Goal: Task Accomplishment & Management: Use online tool/utility

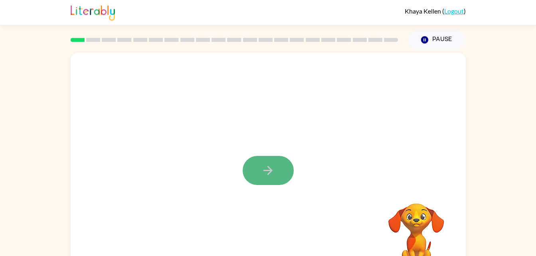
click at [267, 172] on icon "button" at bounding box center [268, 171] width 14 height 14
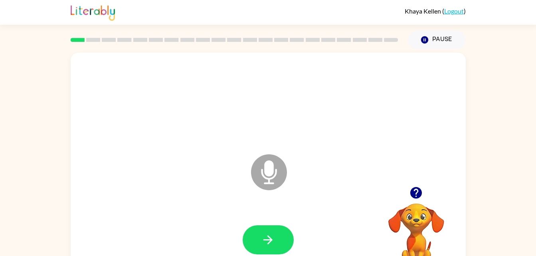
click at [301, 177] on icon "Microphone The Microphone is here when it is your turn to talk" at bounding box center [309, 183] width 120 height 60
click at [279, 171] on icon at bounding box center [269, 173] width 36 height 36
click at [277, 230] on button "button" at bounding box center [268, 240] width 51 height 29
drag, startPoint x: 277, startPoint y: 230, endPoint x: 482, endPoint y: 96, distance: 244.5
click at [468, 92] on div "Microphone The Microphone is here when it is your turn to talk Your browser mus…" at bounding box center [268, 165] width 536 height 232
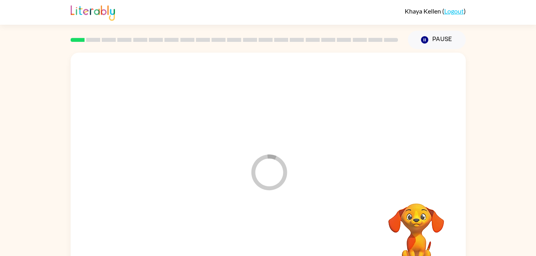
click at [263, 172] on icon "Loader Your response is being sent to our graders" at bounding box center [269, 173] width 48 height 48
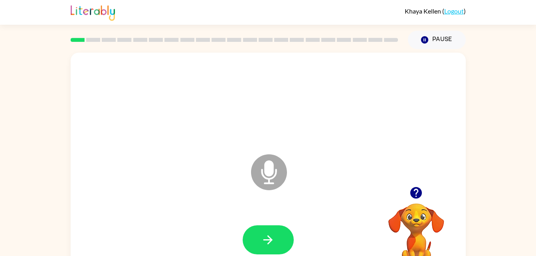
click at [270, 176] on icon "Microphone The Microphone is here when it is your turn to talk" at bounding box center [309, 183] width 120 height 60
click at [282, 246] on button "button" at bounding box center [268, 240] width 51 height 29
click at [287, 238] on button "button" at bounding box center [268, 240] width 51 height 29
click at [278, 244] on button "button" at bounding box center [268, 240] width 51 height 29
click at [290, 240] on button "button" at bounding box center [268, 240] width 51 height 29
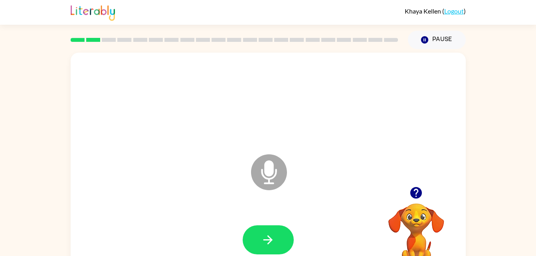
click at [263, 168] on icon at bounding box center [269, 173] width 36 height 36
click at [275, 172] on icon at bounding box center [269, 173] width 36 height 36
click at [276, 174] on icon "Microphone The Microphone is here when it is your turn to talk" at bounding box center [309, 183] width 120 height 60
click at [269, 243] on icon "button" at bounding box center [268, 240] width 9 height 9
click at [272, 237] on icon "button" at bounding box center [268, 240] width 14 height 14
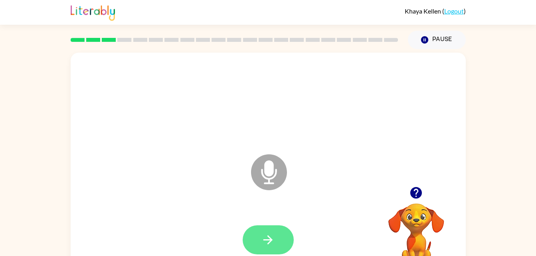
click at [284, 234] on button "button" at bounding box center [268, 240] width 51 height 29
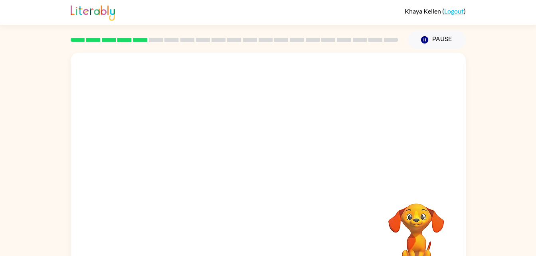
click at [45, 112] on div "Your browser must support playing .mp4 files to use Literably. Please try using…" at bounding box center [268, 165] width 536 height 232
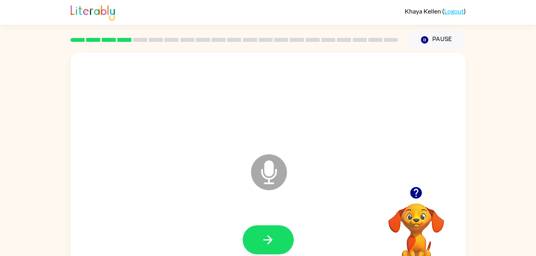
click at [232, 126] on div at bounding box center [268, 101] width 379 height 65
click at [422, 37] on icon "Pause" at bounding box center [425, 40] width 9 height 9
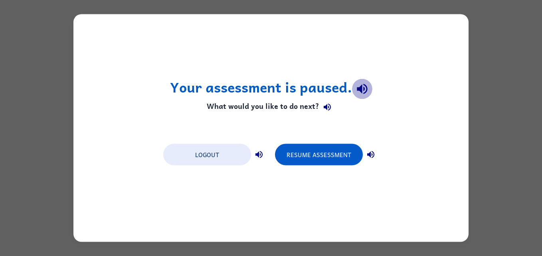
click at [356, 85] on icon "button" at bounding box center [362, 89] width 14 height 14
click at [361, 89] on icon "button" at bounding box center [362, 89] width 10 height 10
click at [359, 96] on icon "button" at bounding box center [362, 89] width 14 height 14
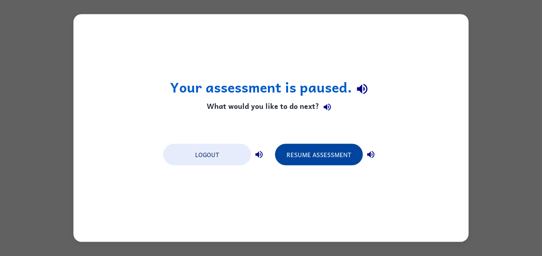
click at [348, 149] on button "Resume Assessment" at bounding box center [319, 155] width 88 height 22
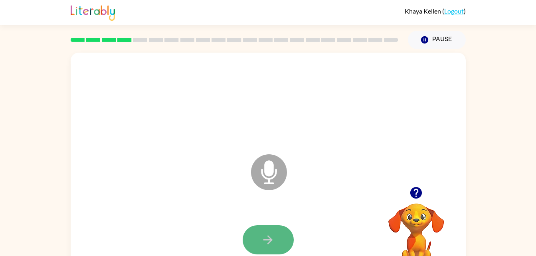
click at [276, 227] on button "button" at bounding box center [268, 240] width 51 height 29
click at [280, 245] on button "button" at bounding box center [268, 240] width 51 height 29
click at [273, 246] on icon "button" at bounding box center [268, 240] width 14 height 14
click at [269, 242] on icon "button" at bounding box center [268, 240] width 14 height 14
click at [283, 240] on button "button" at bounding box center [268, 240] width 51 height 29
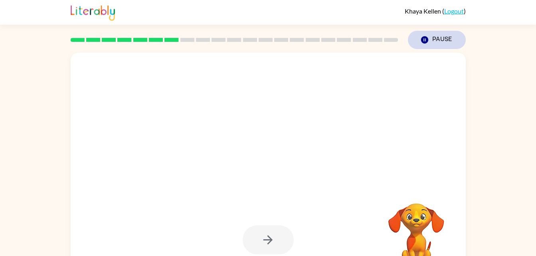
click at [433, 32] on button "Pause Pause" at bounding box center [437, 40] width 58 height 18
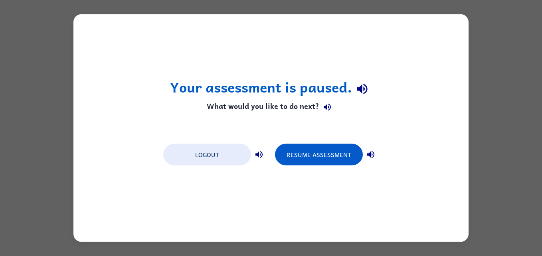
click at [364, 92] on icon "button" at bounding box center [362, 89] width 14 height 14
click at [331, 152] on button "Resume Assessment" at bounding box center [319, 155] width 88 height 22
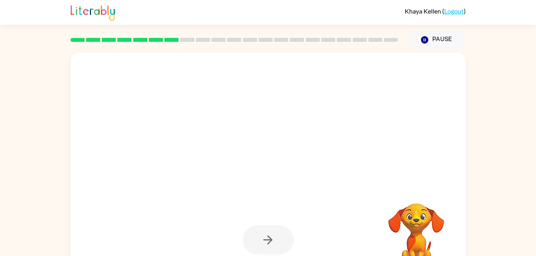
click at [262, 236] on div at bounding box center [268, 240] width 51 height 29
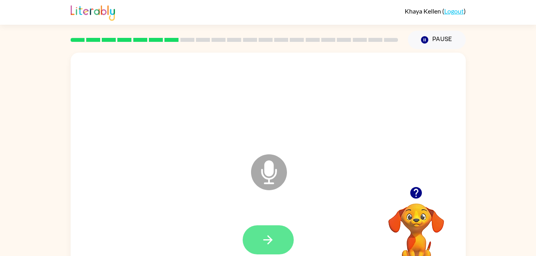
click at [276, 235] on button "button" at bounding box center [268, 240] width 51 height 29
click at [268, 252] on button "button" at bounding box center [268, 240] width 51 height 29
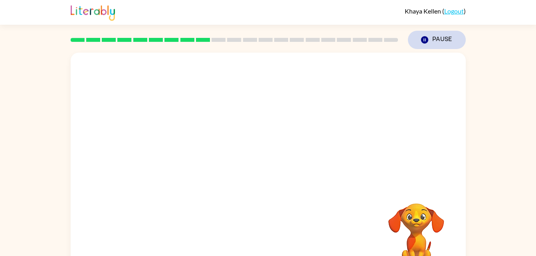
click at [444, 45] on button "Pause Pause" at bounding box center [437, 40] width 58 height 18
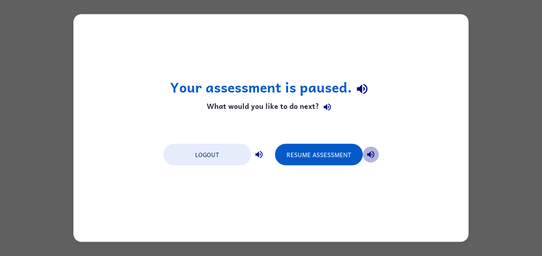
click at [374, 153] on icon "button" at bounding box center [370, 154] width 7 height 7
click at [327, 169] on div "Logout Resume Assessment" at bounding box center [271, 154] width 224 height 30
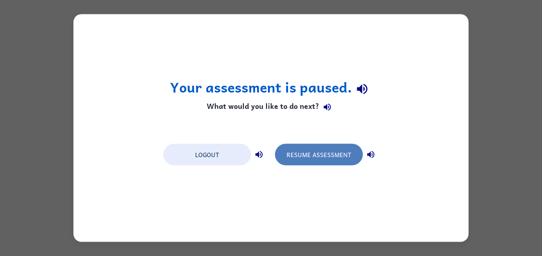
click at [314, 153] on button "Resume Assessment" at bounding box center [319, 155] width 88 height 22
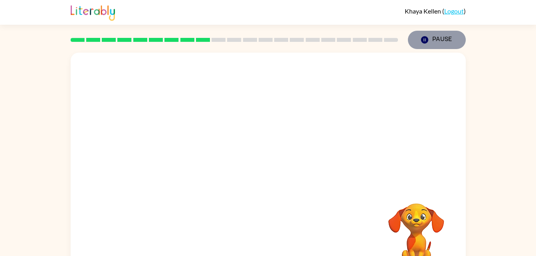
click at [425, 43] on icon "button" at bounding box center [424, 39] width 7 height 7
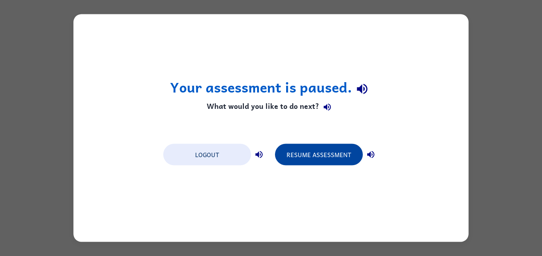
click at [337, 161] on button "Resume Assessment" at bounding box center [319, 155] width 88 height 22
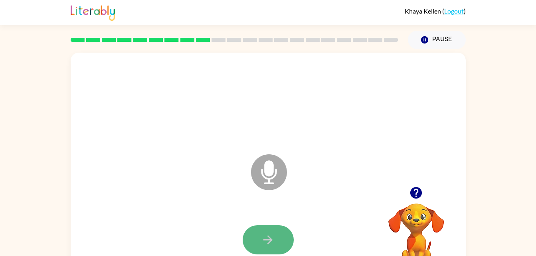
click at [254, 236] on button "button" at bounding box center [268, 240] width 51 height 29
drag, startPoint x: 254, startPoint y: 236, endPoint x: 249, endPoint y: 247, distance: 12.3
click at [249, 247] on button "button" at bounding box center [268, 240] width 51 height 29
